Goal: Find contact information: Obtain details needed to contact an individual or organization

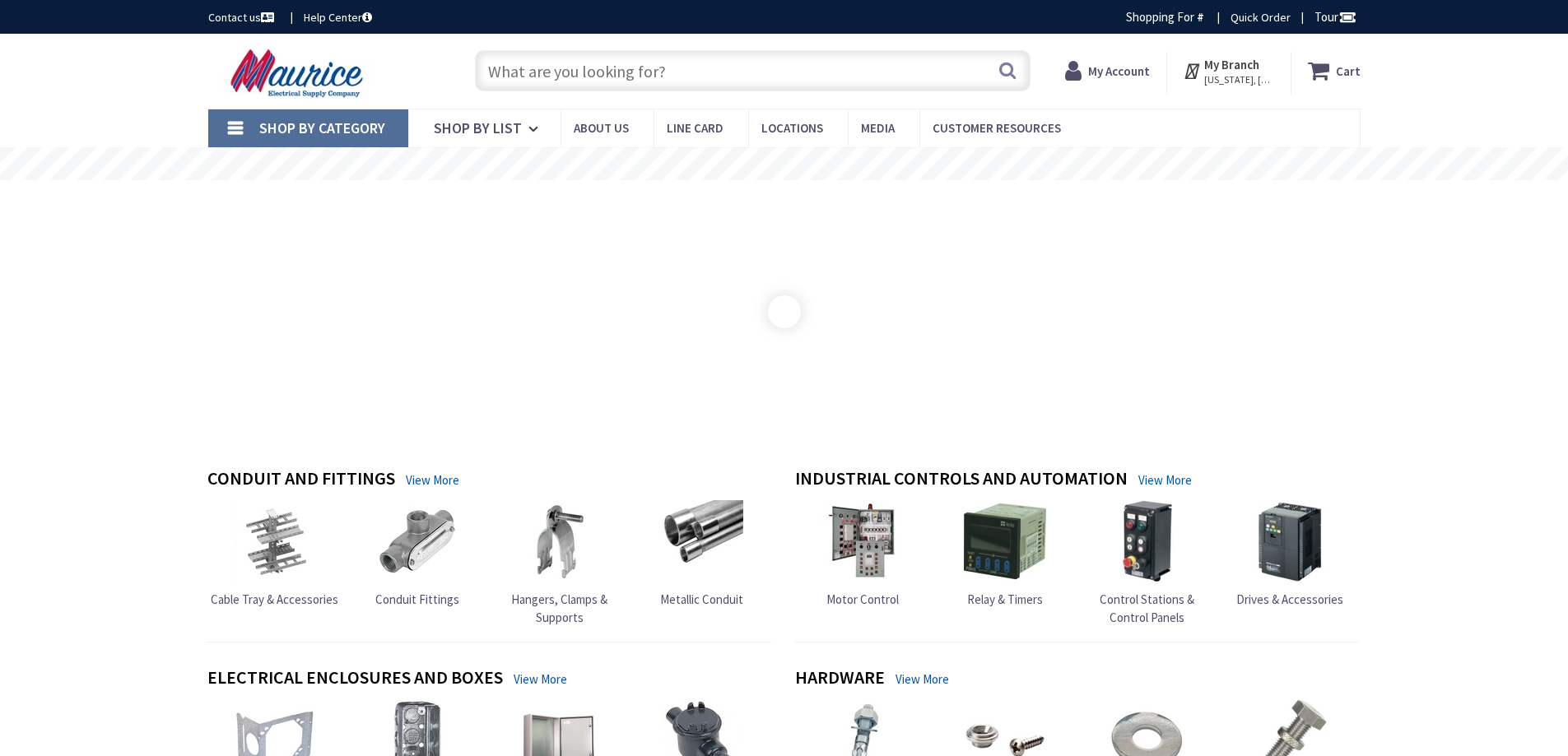
type input "[PERSON_NAME][GEOGRAPHIC_DATA][US_STATE], [GEOGRAPHIC_DATA]"
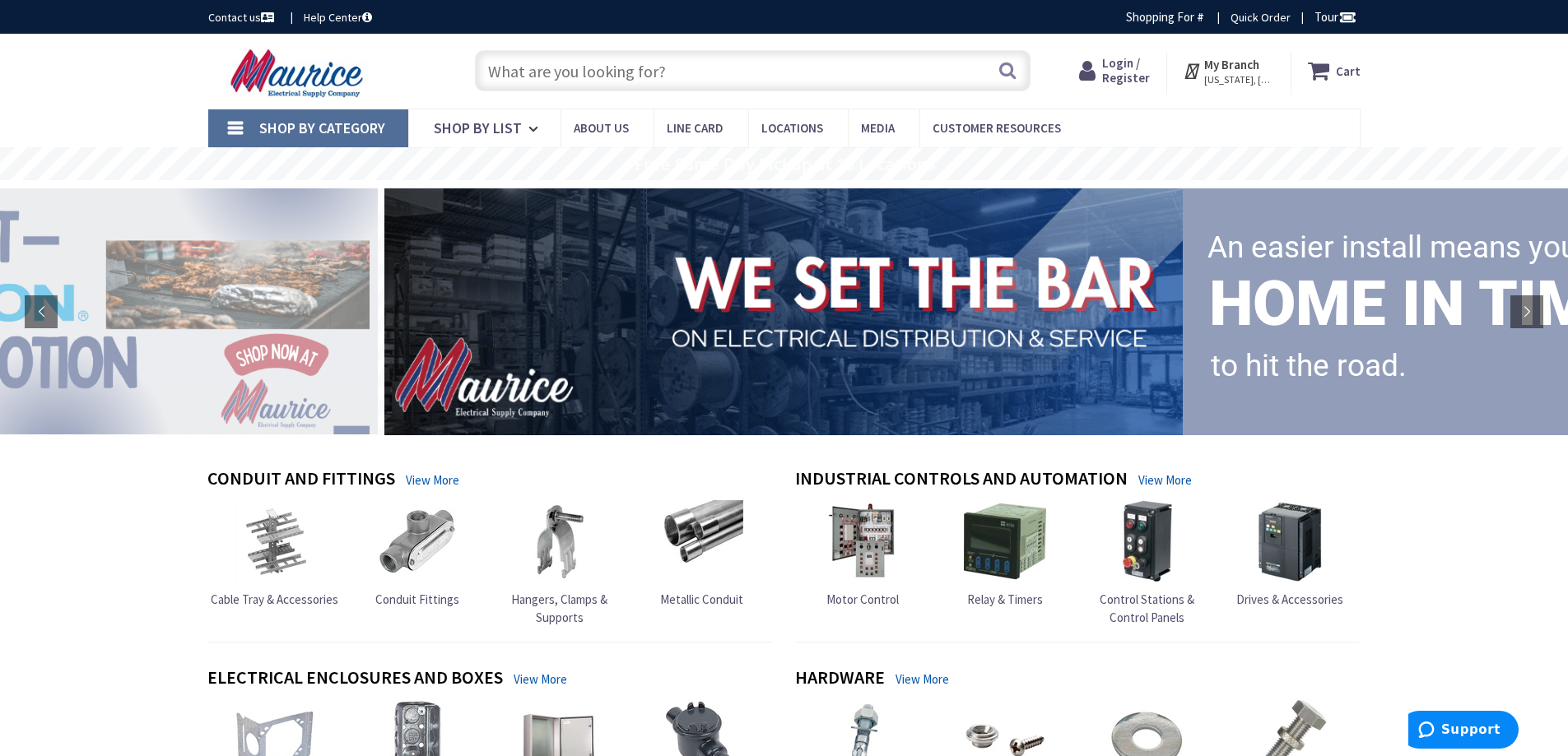
click at [680, 71] on input "text" at bounding box center [753, 71] width 556 height 41
click at [594, 76] on input "text" at bounding box center [753, 71] width 556 height 41
paste input "SEPCO C23C 3/8" DIE CAST RX/BX 39.740/c 11.92 COMBINATION CONNECTOR 32232 1bg S…"
type input "SEPCO C23C 3/8" DIE CAST RX/BX 39.740/c 11.92 COMBINATION CONNECTOR 32232 1bg S…"
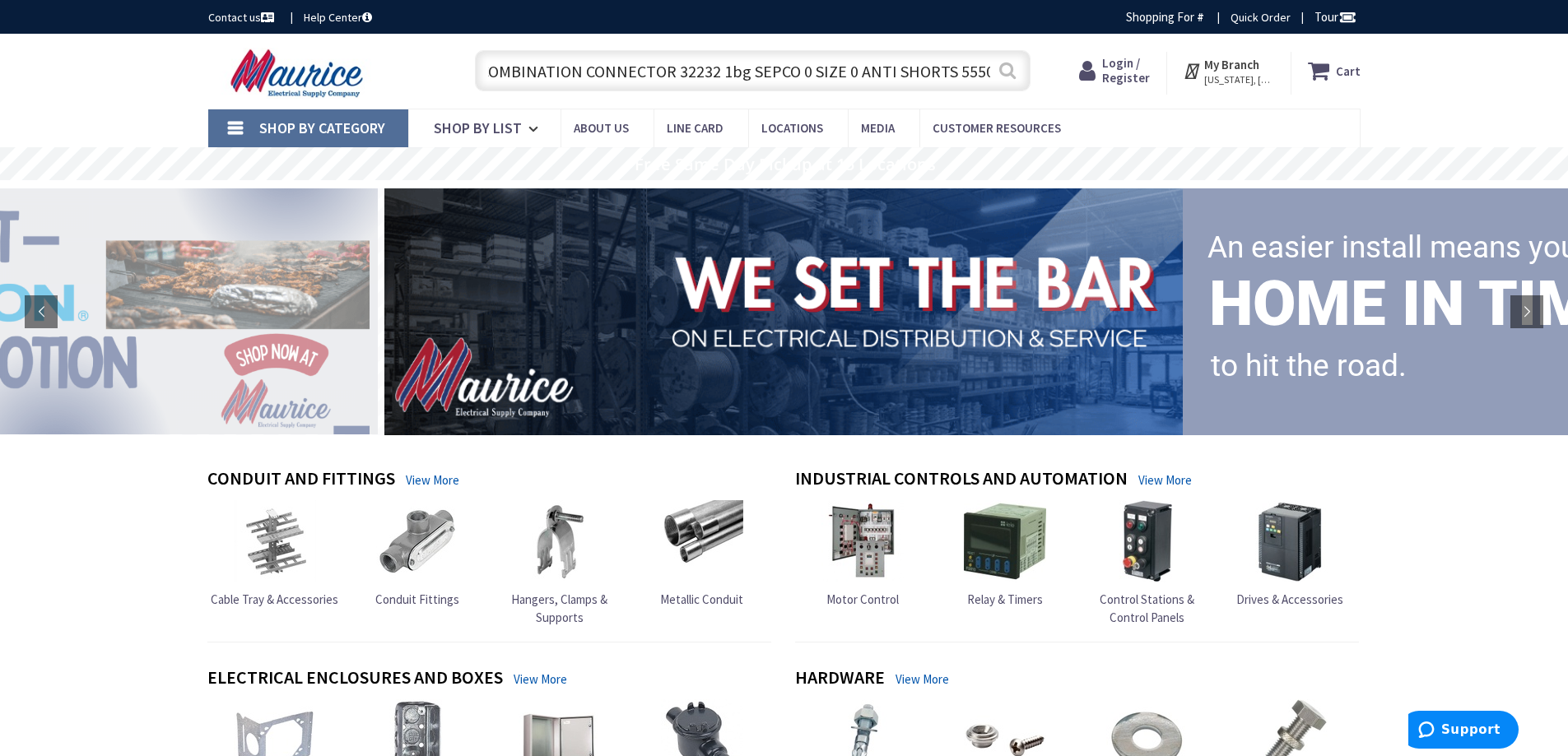
click at [1008, 72] on button "Search" at bounding box center [1007, 71] width 21 height 37
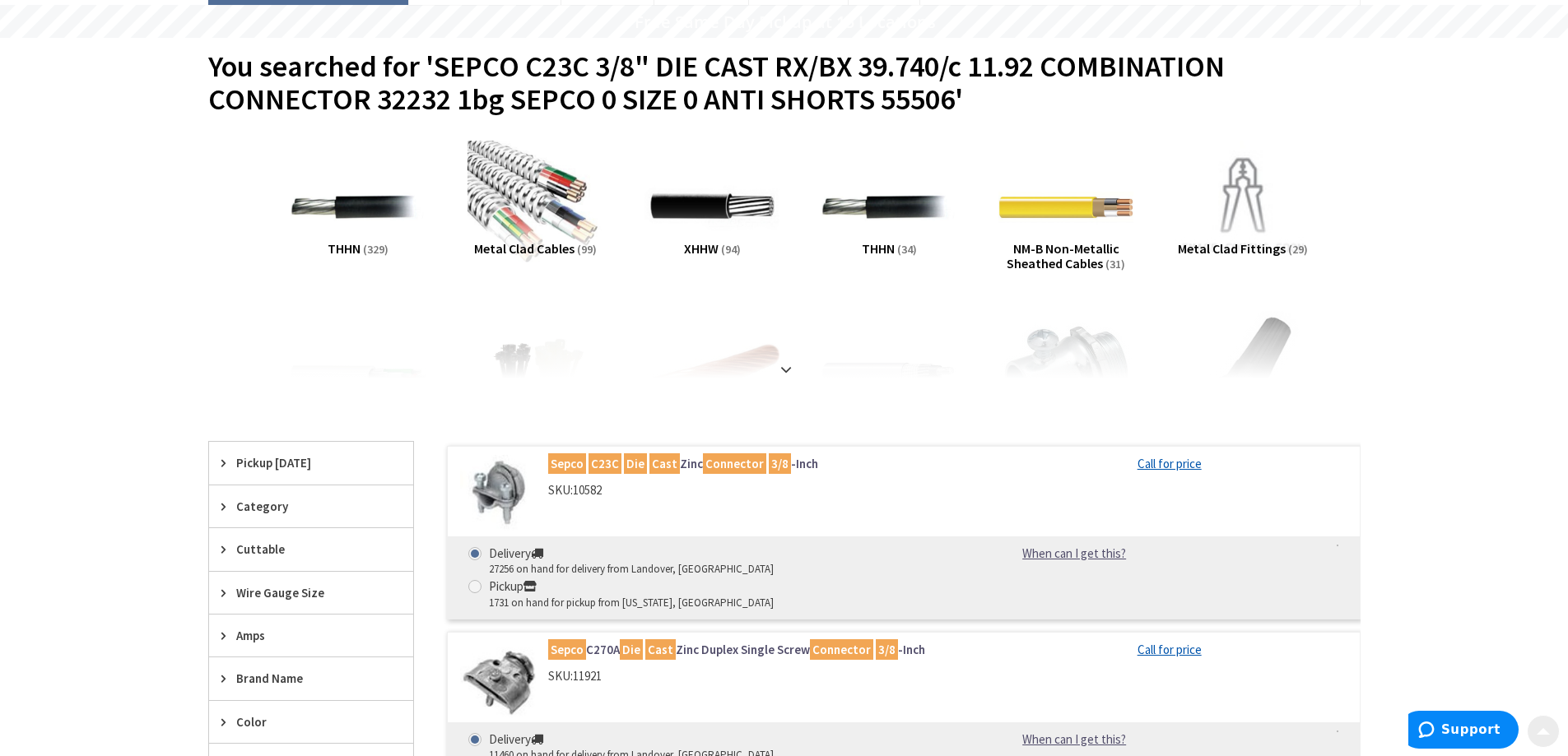
scroll to position [274, 0]
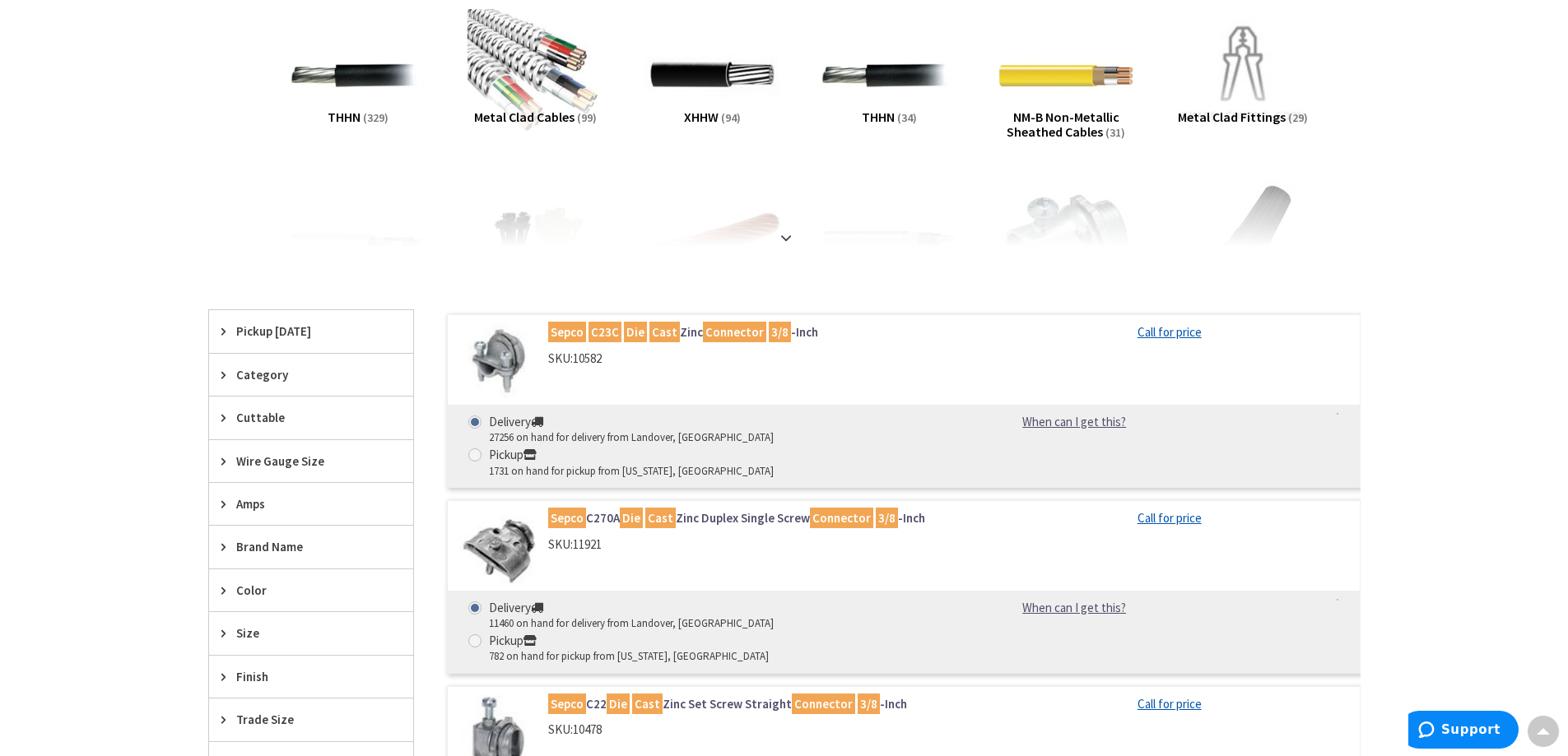
click at [577, 358] on span "10582" at bounding box center [587, 358] width 29 height 15
drag, startPoint x: 730, startPoint y: 379, endPoint x: 753, endPoint y: 381, distance: 23.1
click at [742, 381] on div "Sepco C23C Die Cast Zinc Connector 3/8 -Inch SKU: 10582" at bounding box center [713, 362] width 531 height 77
click at [821, 369] on div "Sepco C23C Die Cast Zinc Connector 3/8 -Inch SKU: 10582" at bounding box center [757, 349] width 444 height 52
click at [1170, 335] on link "Call for price" at bounding box center [1169, 332] width 64 height 17
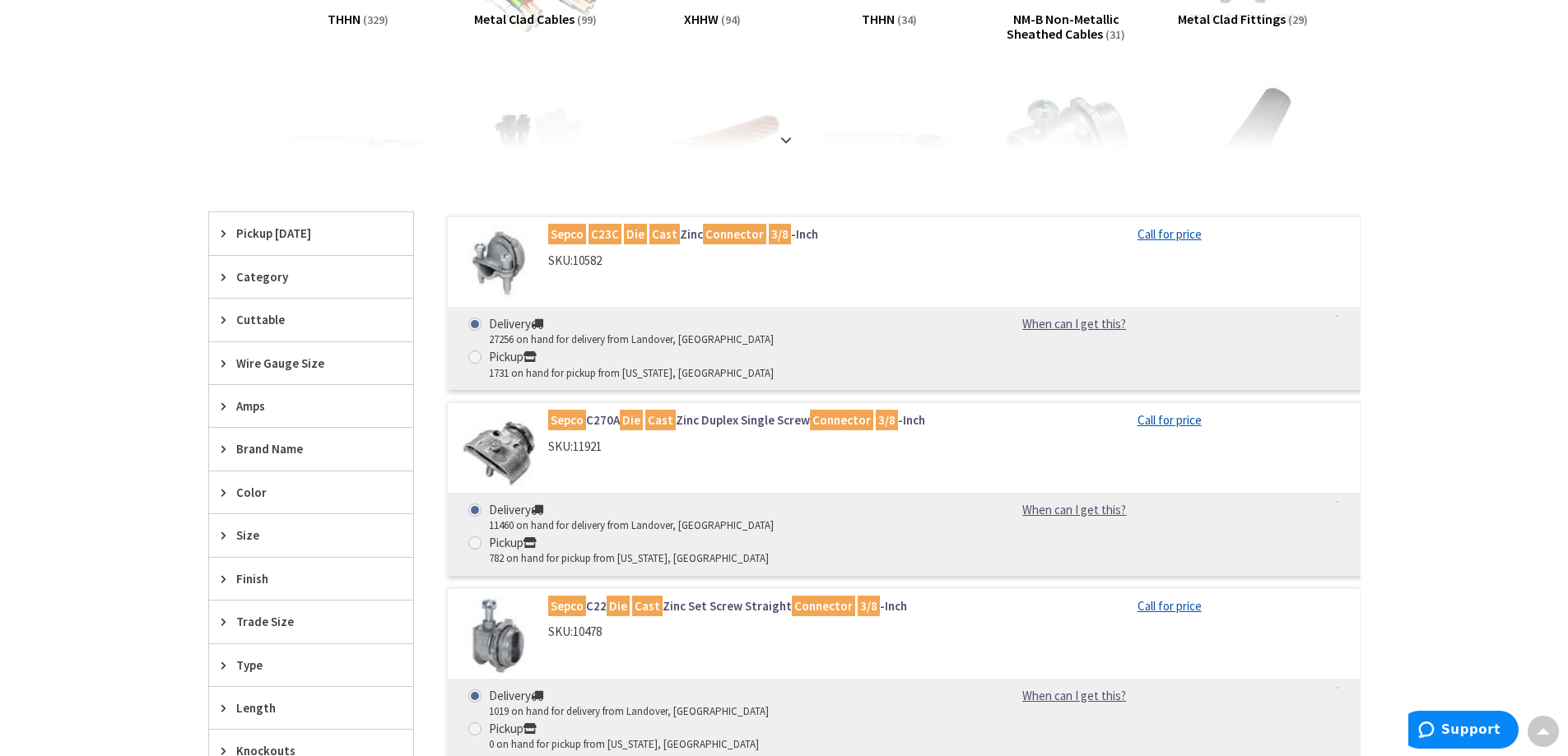
scroll to position [411, 0]
